Goal: Information Seeking & Learning: Learn about a topic

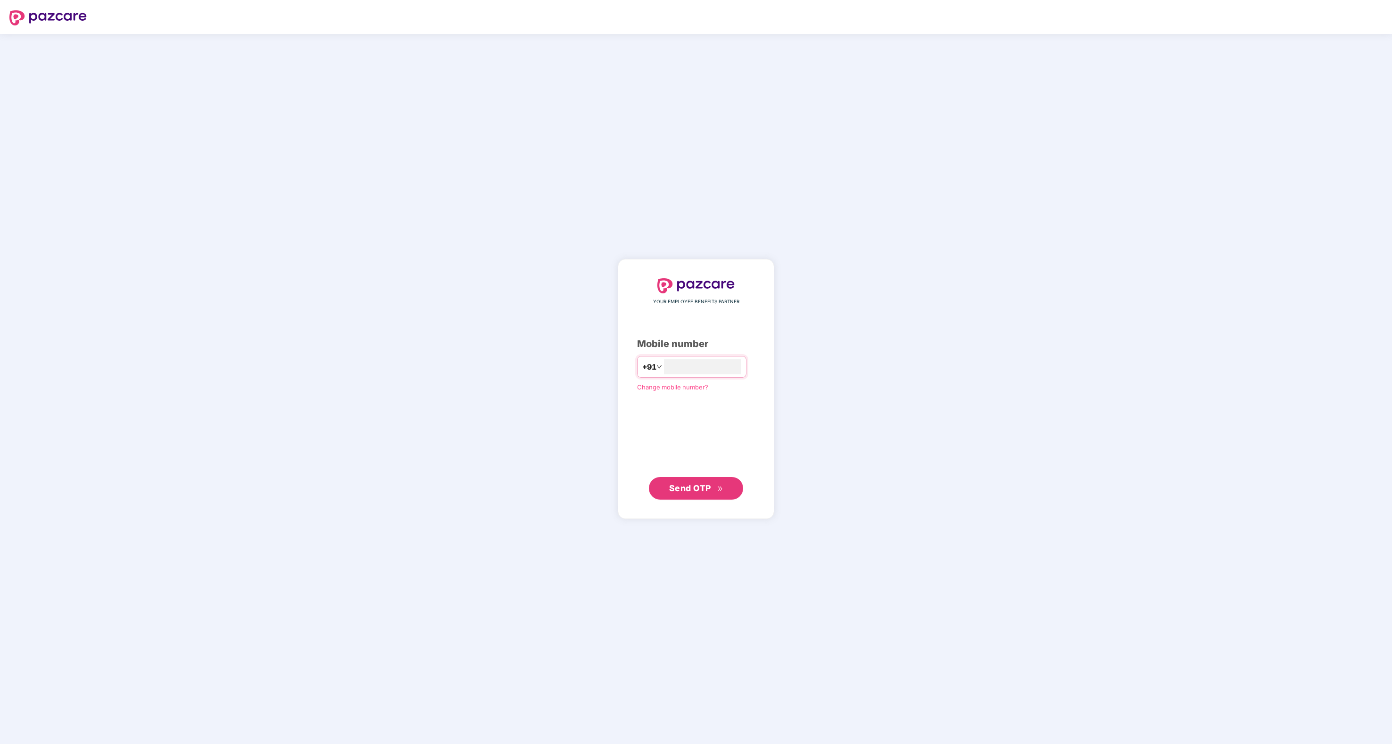
type input "**********"
click at [734, 485] on button "Send OTP" at bounding box center [696, 488] width 94 height 23
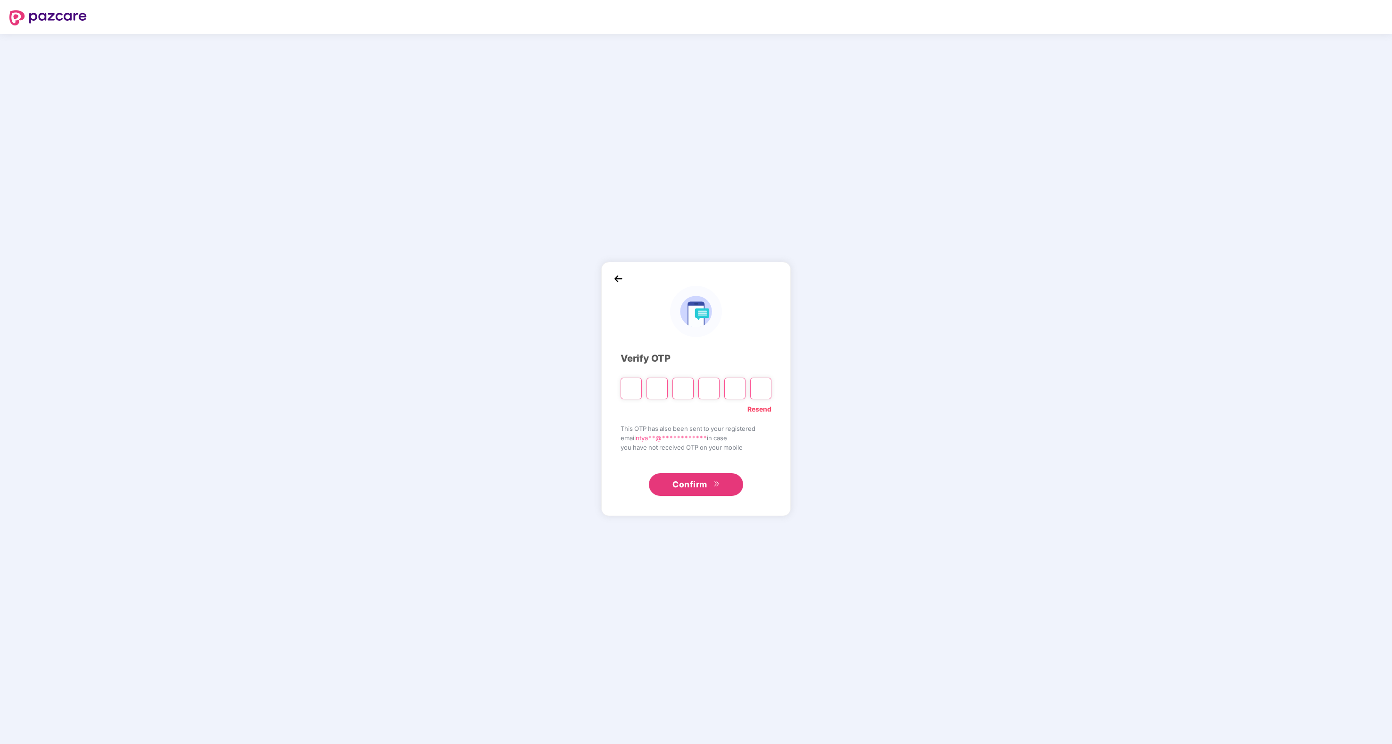
type input "*"
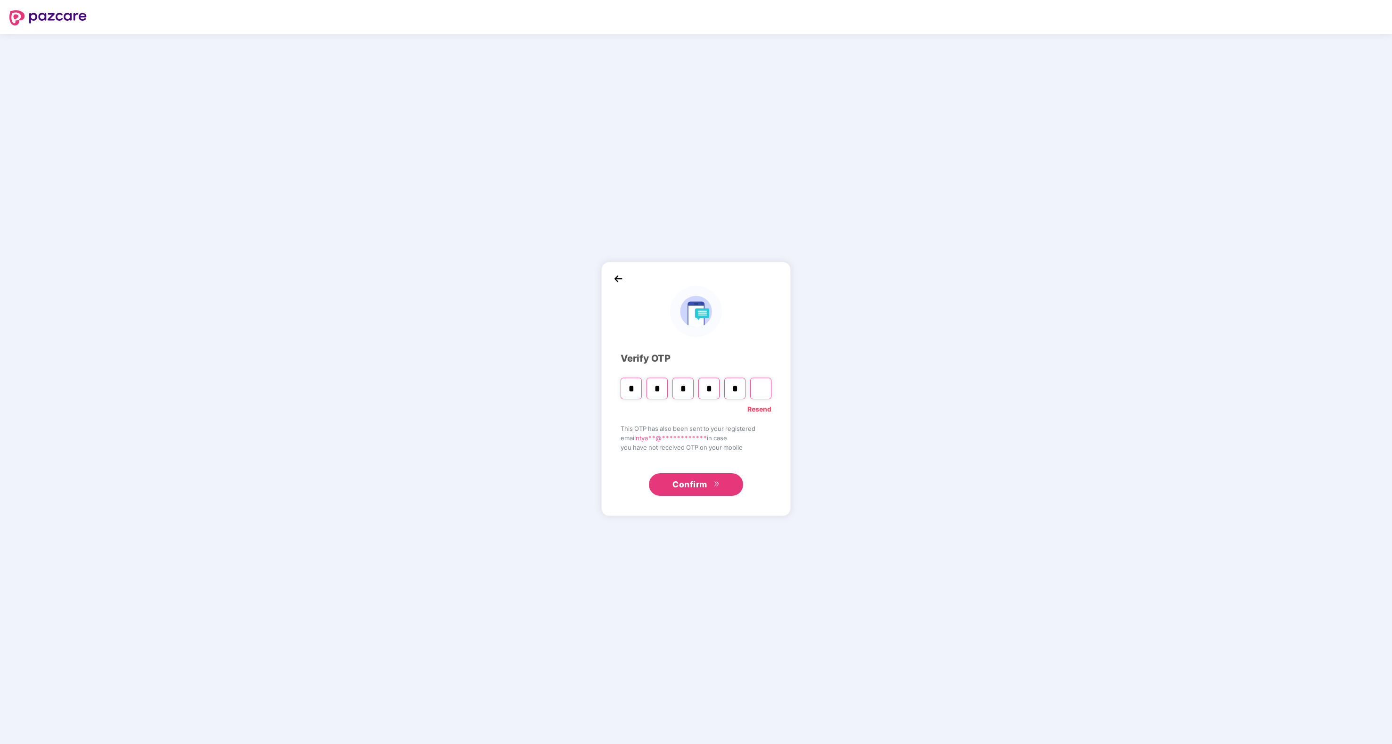
type input "*"
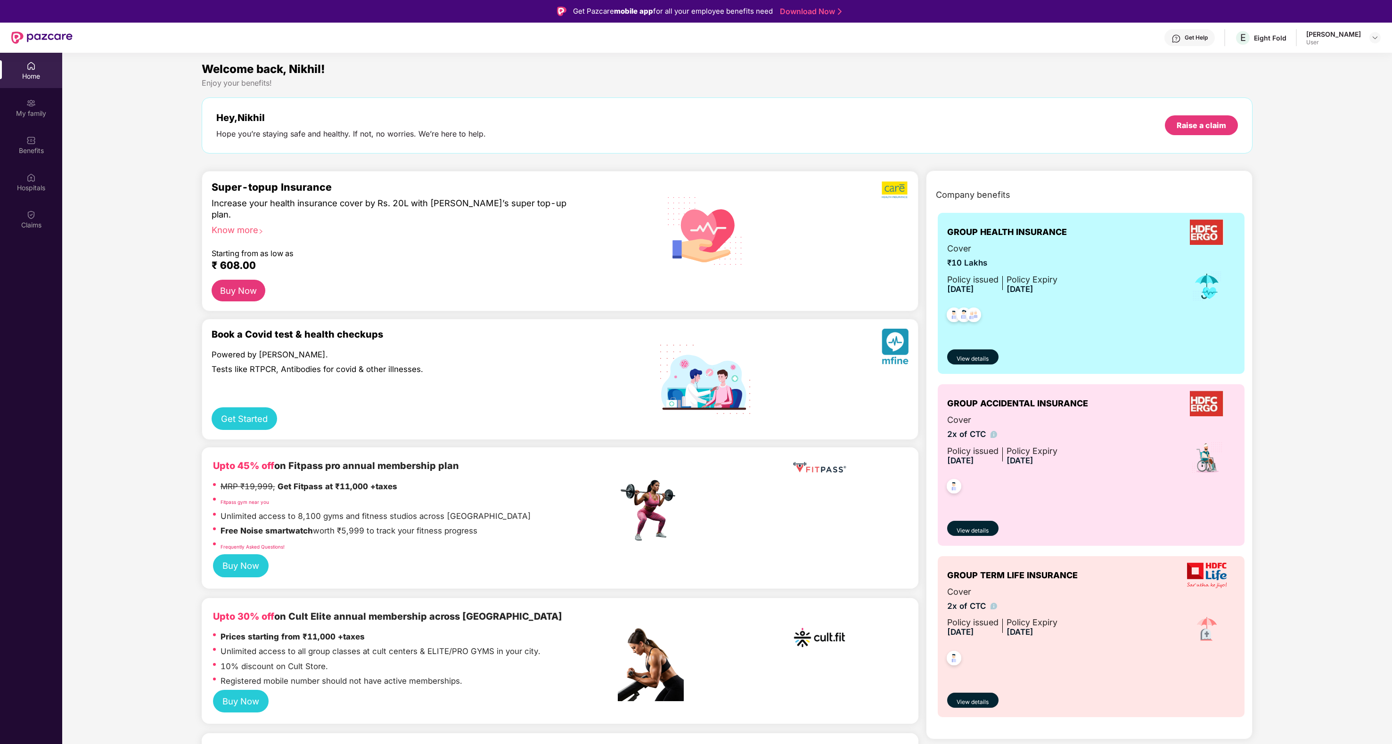
click at [1045, 237] on span "GROUP HEALTH INSURANCE" at bounding box center [1007, 232] width 120 height 13
click at [1043, 253] on span "Cover" at bounding box center [1002, 248] width 110 height 13
click at [985, 356] on span "View details" at bounding box center [972, 359] width 32 height 9
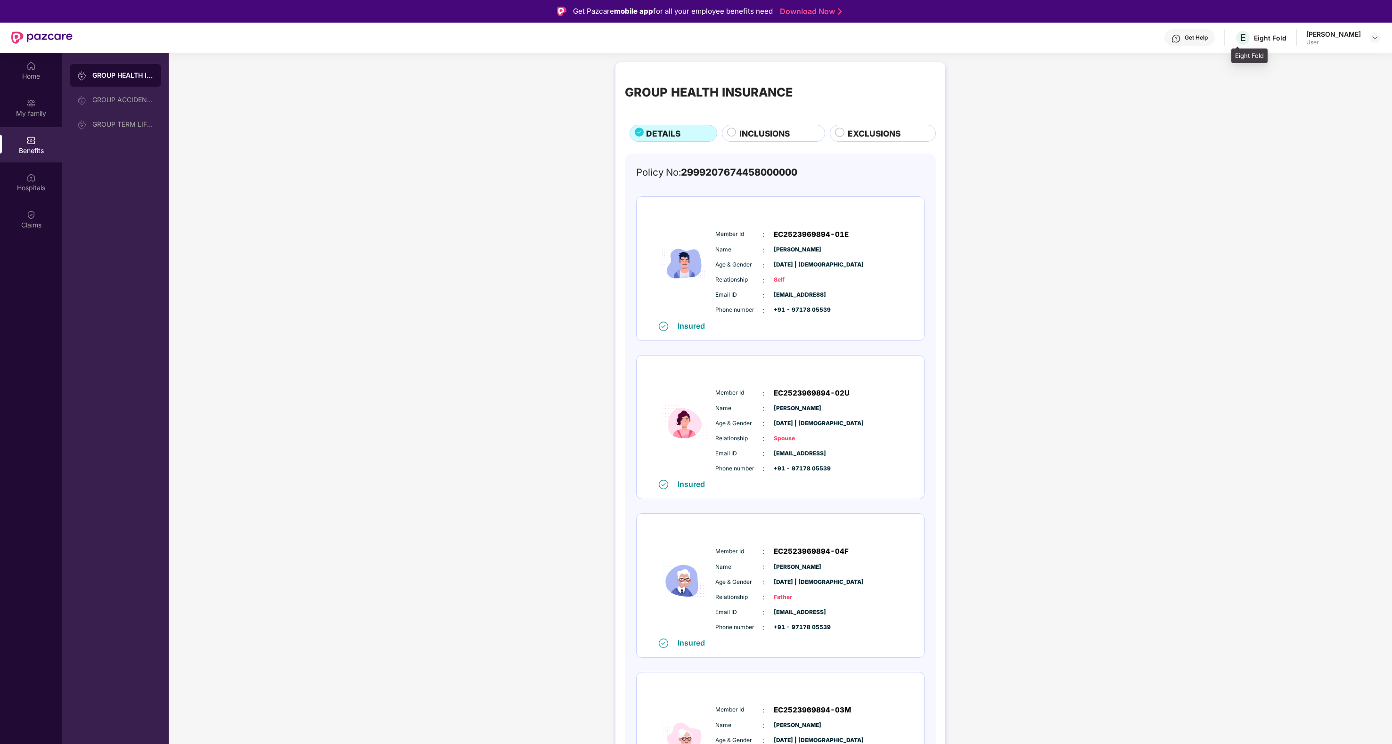
click at [1261, 41] on div "Eight Fold" at bounding box center [1270, 37] width 33 height 9
click at [1203, 36] on div "Get Help" at bounding box center [1195, 38] width 23 height 8
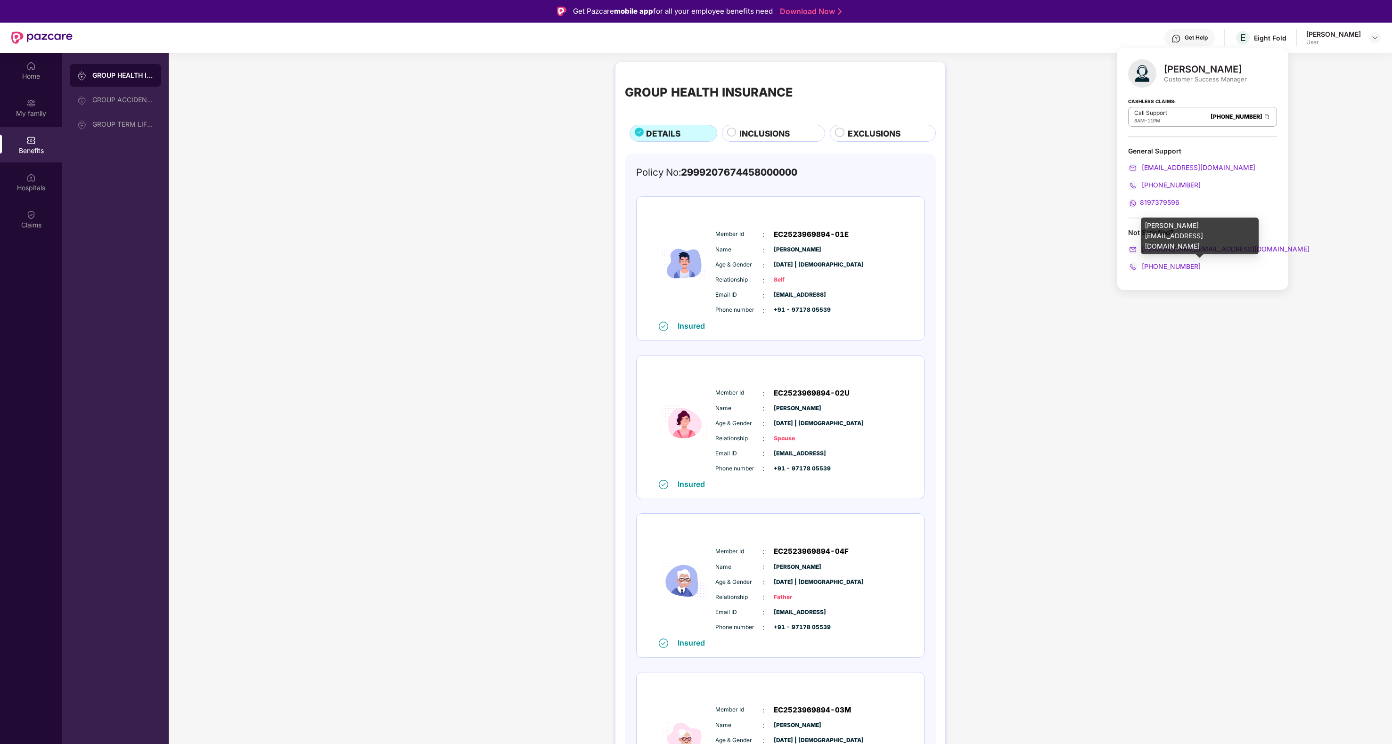
click at [1146, 251] on span "[PERSON_NAME][EMAIL_ADDRESS][DOMAIN_NAME]" at bounding box center [1225, 249] width 170 height 8
click at [974, 231] on div "GROUP HEALTH INSURANCE DETAILS INCLUSIONS EXCLUSIONS Policy No: 299920767445800…" at bounding box center [780, 466] width 1223 height 818
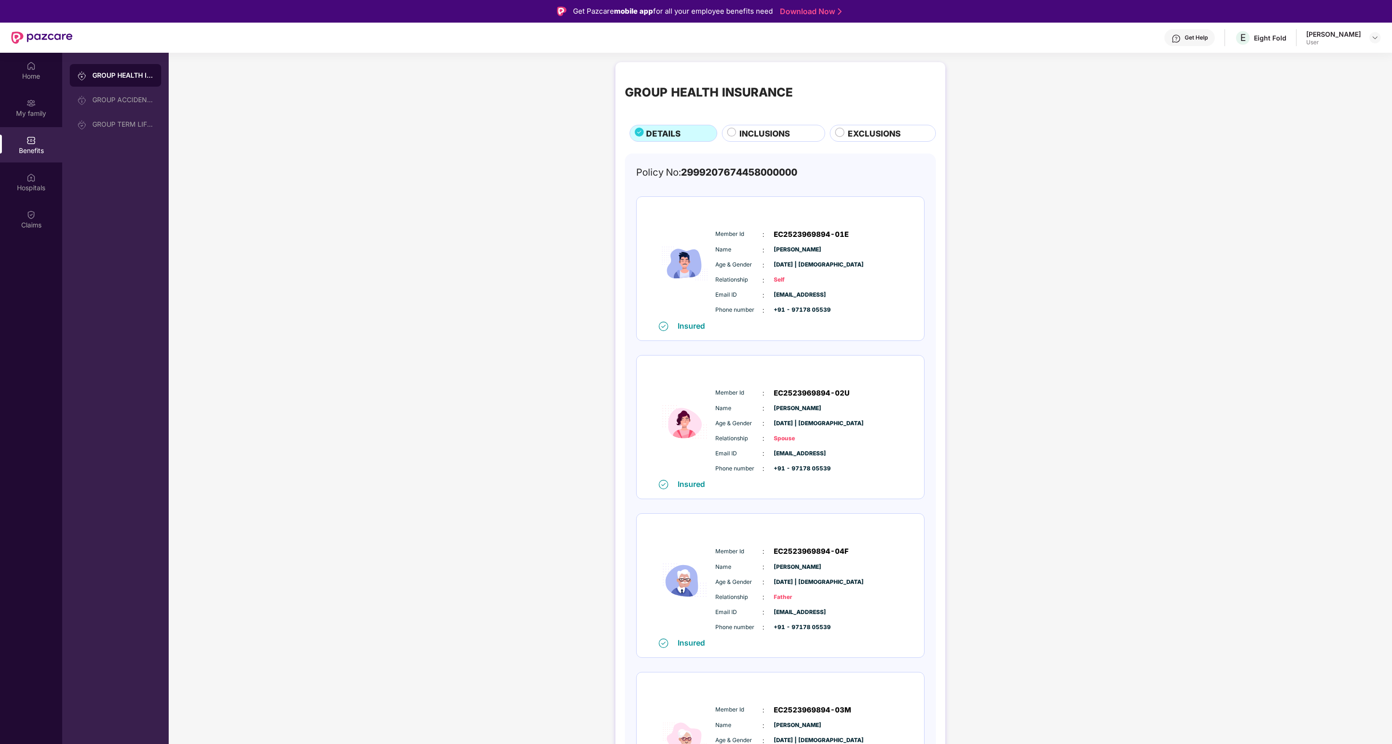
click at [1185, 38] on div "Get Help" at bounding box center [1195, 38] width 23 height 8
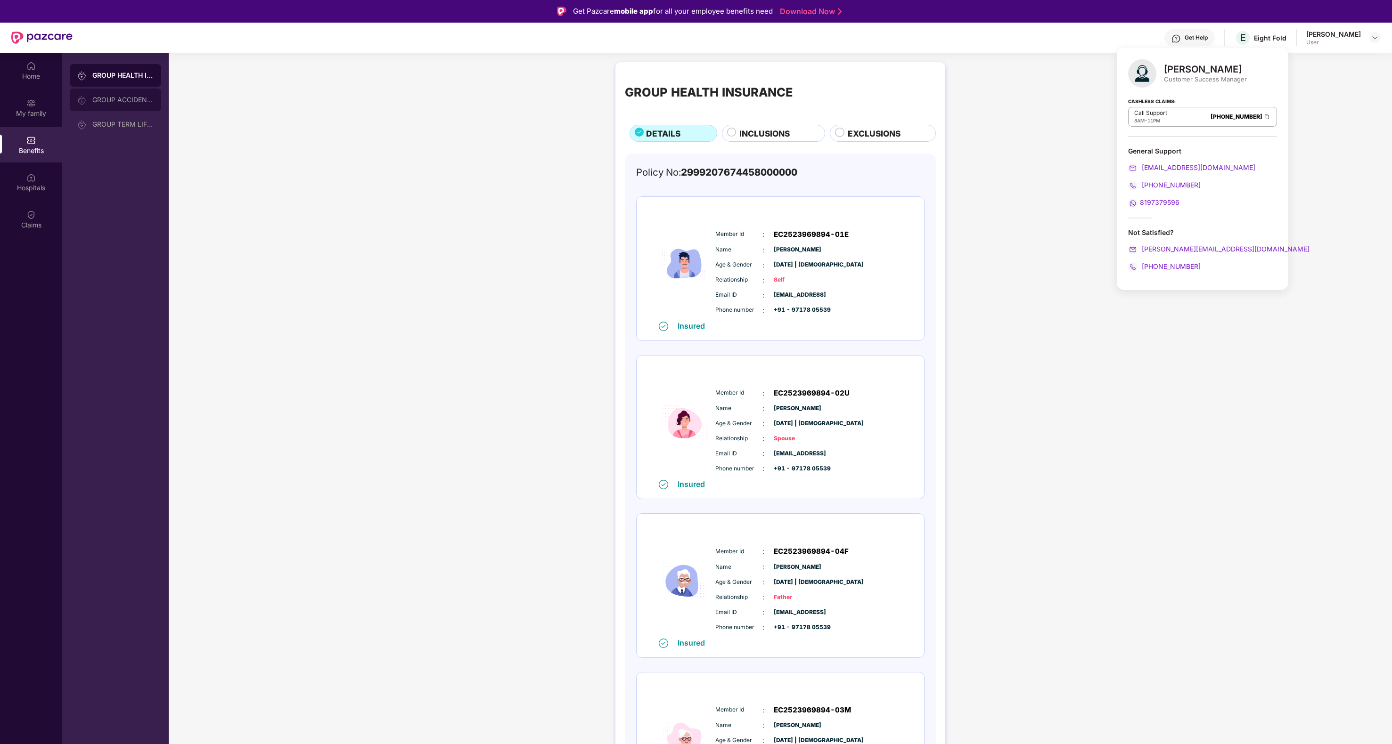
click at [96, 98] on div "GROUP ACCIDENTAL INSURANCE" at bounding box center [122, 100] width 61 height 8
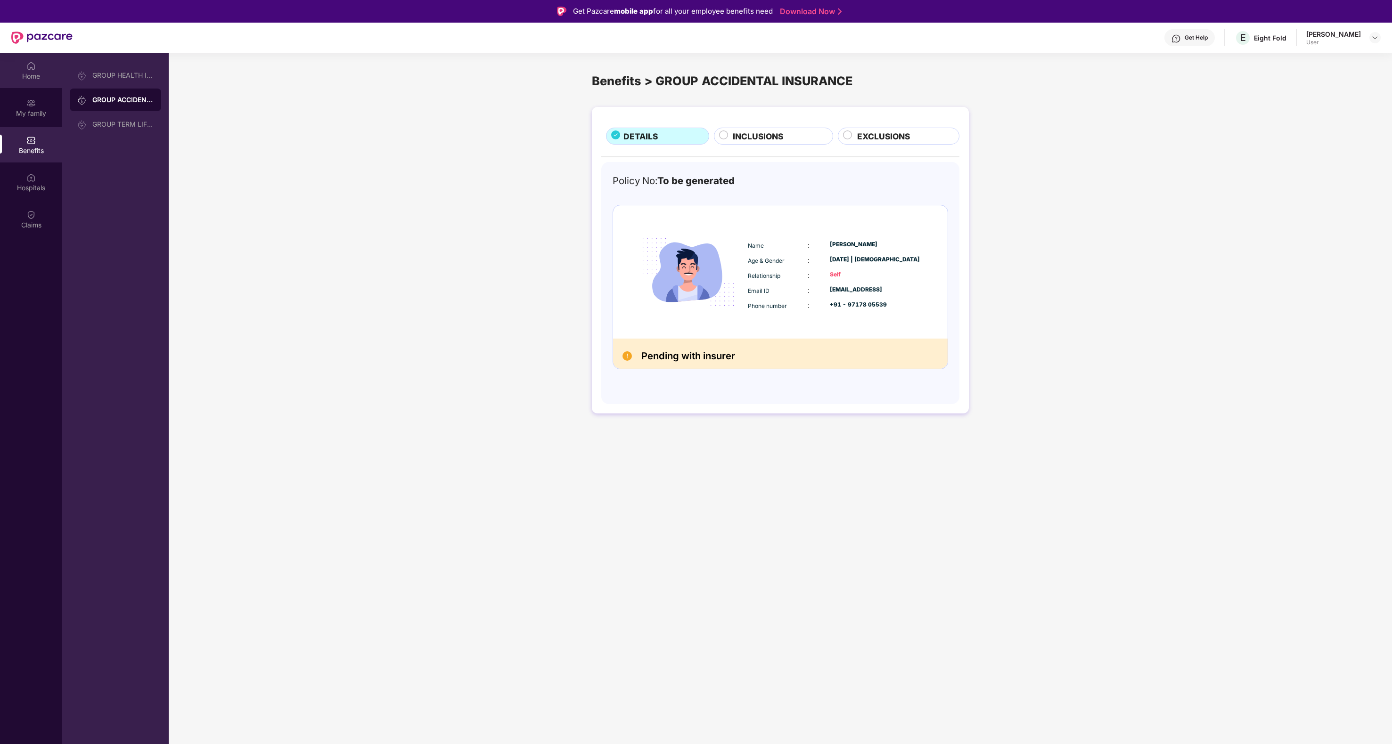
click at [40, 80] on div "Home" at bounding box center [31, 76] width 62 height 9
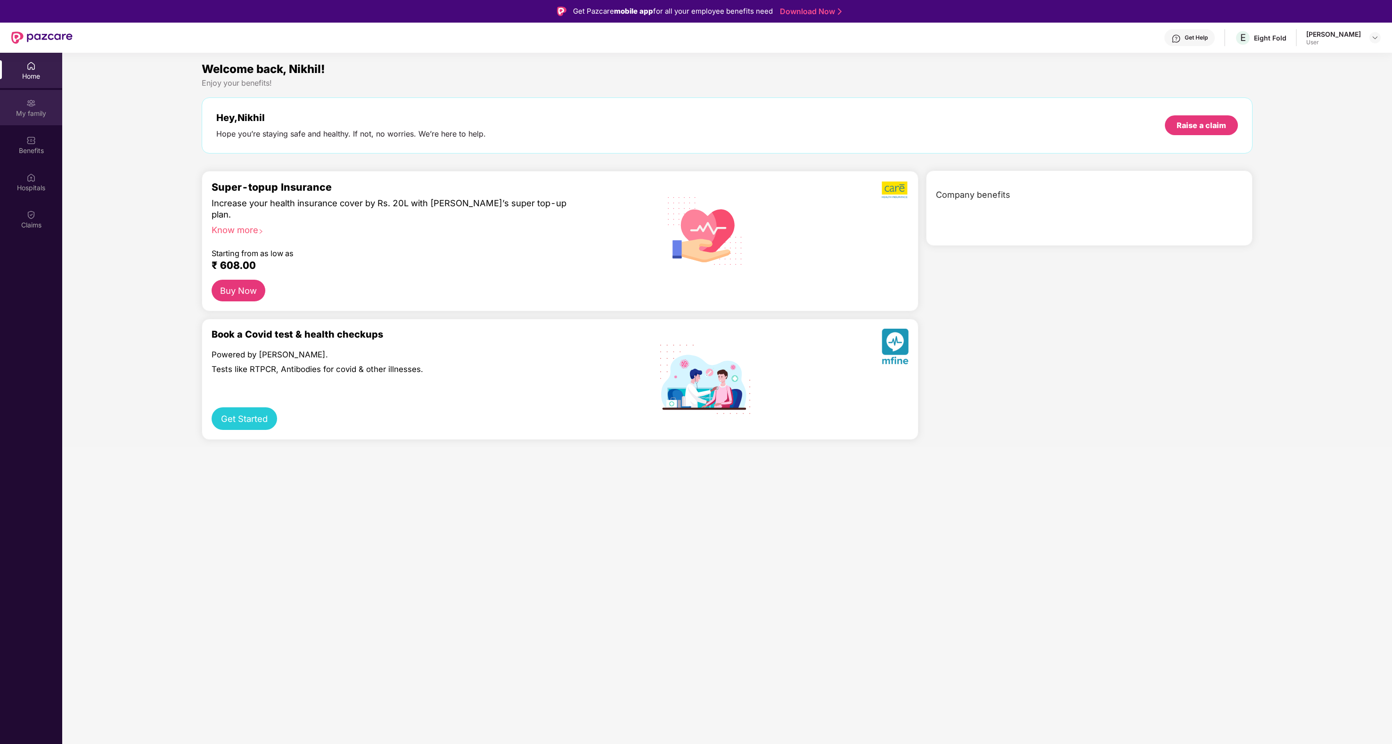
click at [42, 100] on div "My family" at bounding box center [31, 107] width 62 height 35
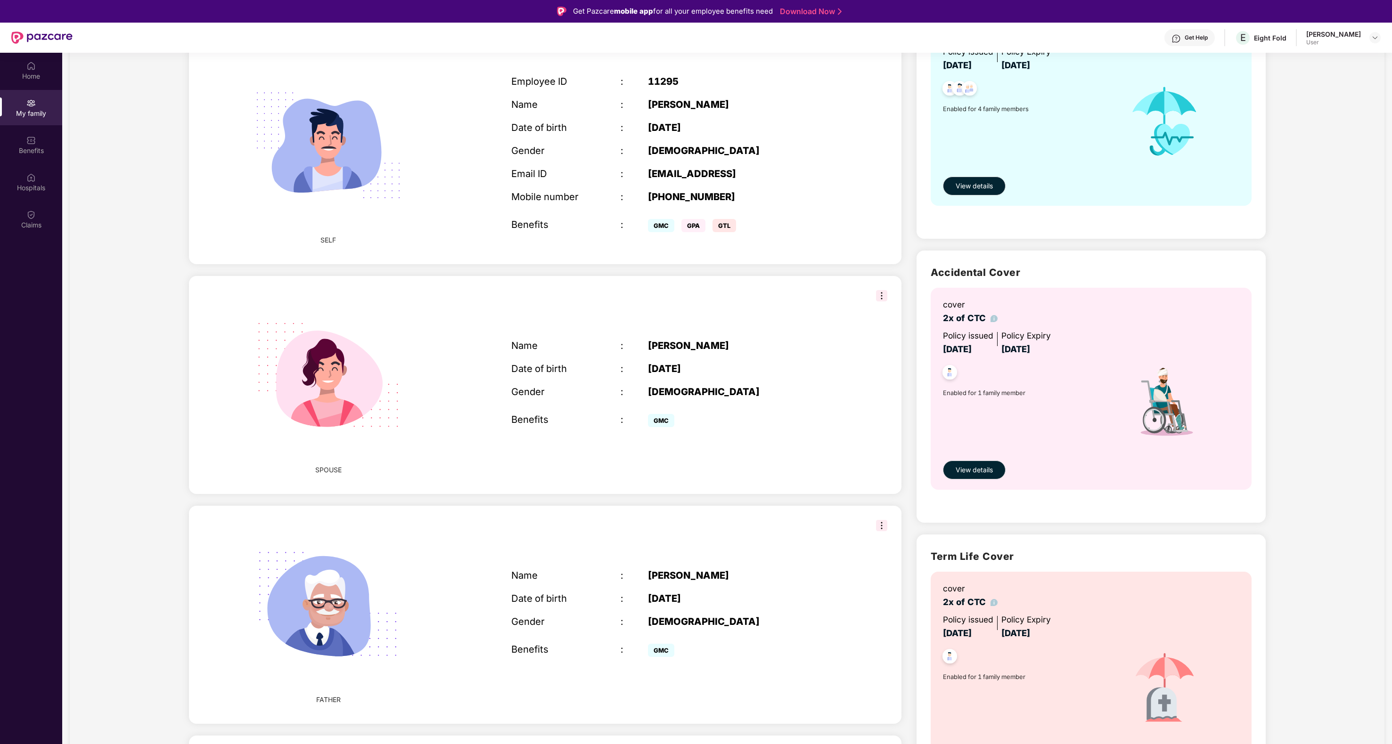
scroll to position [152, 0]
click at [976, 188] on span "View details" at bounding box center [973, 186] width 37 height 10
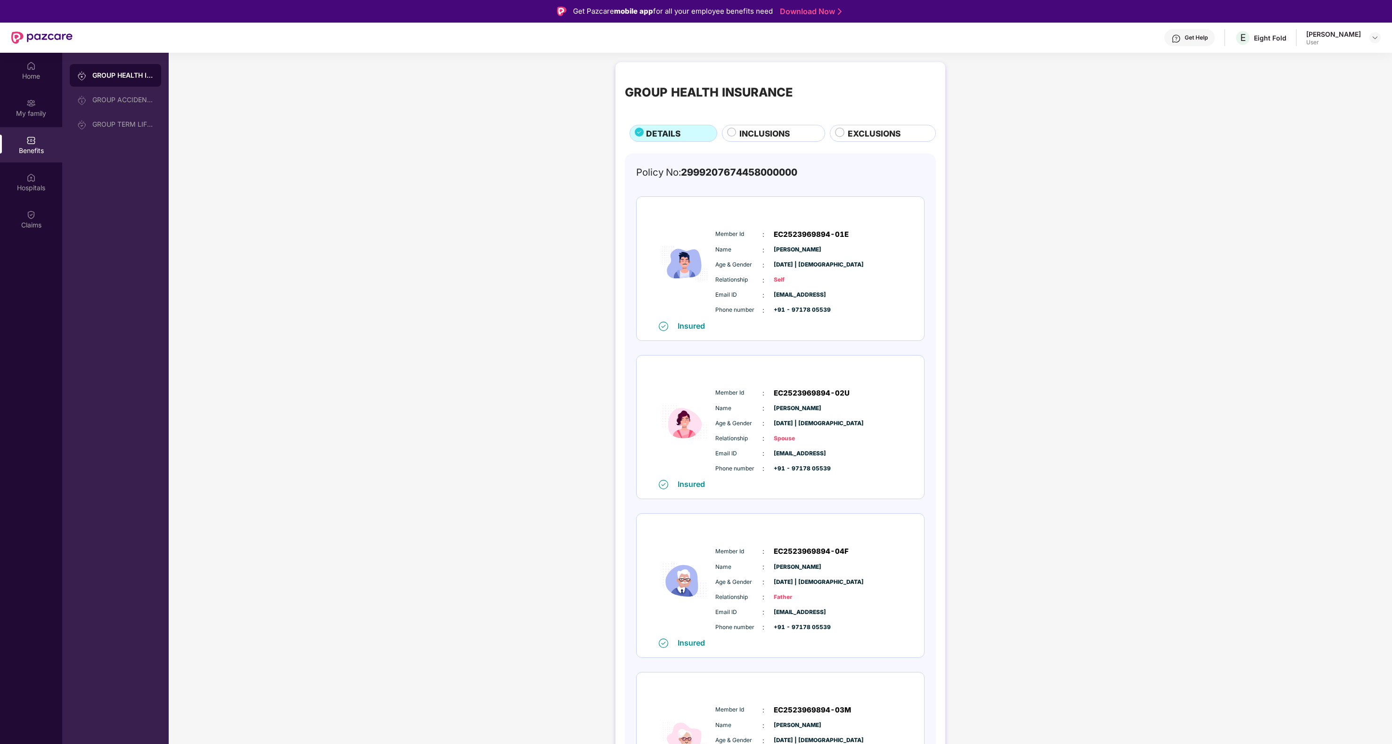
scroll to position [78, 0]
